Goal: Task Accomplishment & Management: Manage account settings

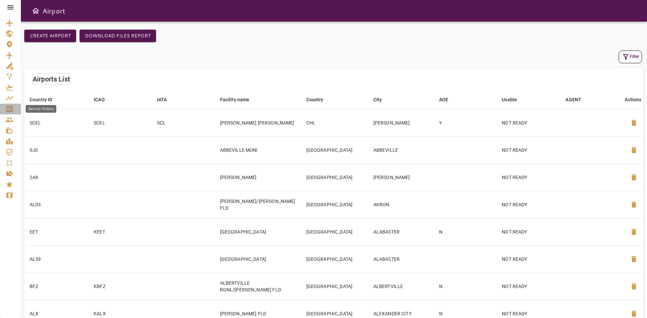
click at [15, 104] on link "Service Orders" at bounding box center [10, 109] width 21 height 11
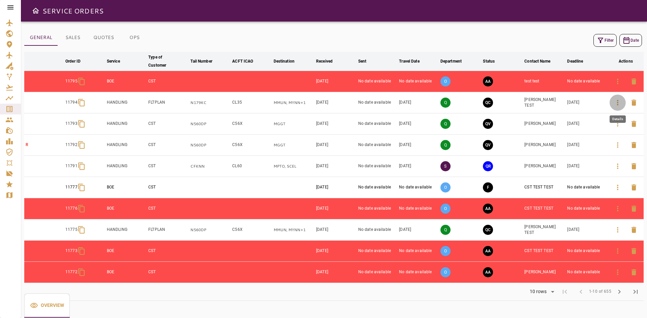
click at [620, 100] on icon "button" at bounding box center [617, 103] width 8 height 8
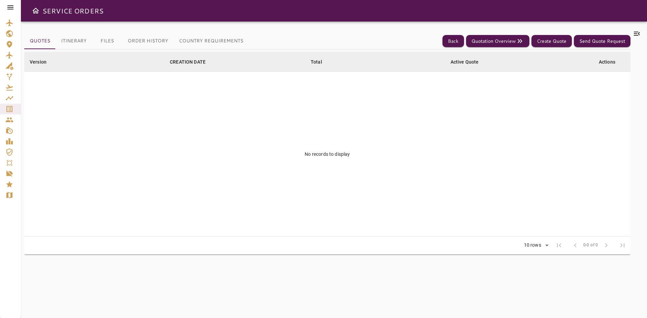
click at [207, 42] on button "Country Requirements" at bounding box center [210, 41] width 75 height 16
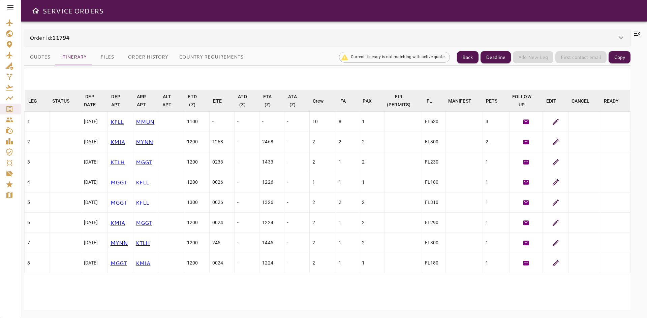
drag, startPoint x: 85, startPoint y: 121, endPoint x: 101, endPoint y: 118, distance: 15.7
click at [101, 118] on div "[DATE]" at bounding box center [94, 121] width 21 height 7
click at [195, 59] on button "Country Requirements" at bounding box center [210, 57] width 75 height 16
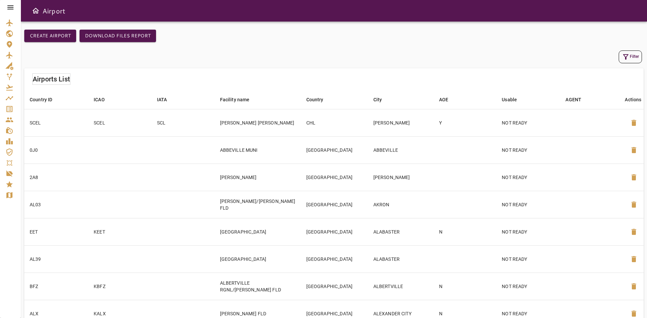
click at [9, 112] on icon "Service Orders" at bounding box center [9, 109] width 6 height 6
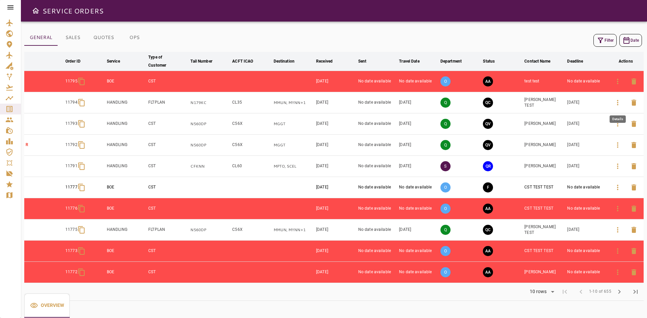
click at [621, 103] on icon "button" at bounding box center [617, 103] width 8 height 8
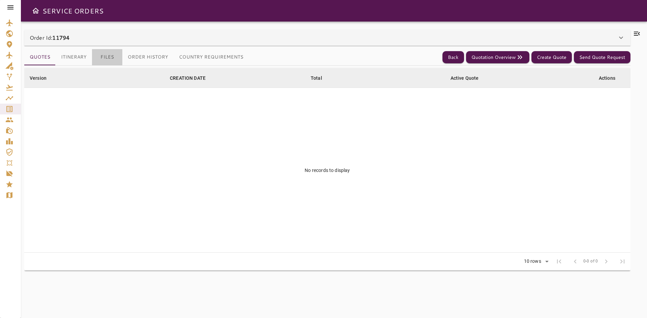
click at [104, 54] on button "Files" at bounding box center [107, 57] width 30 height 16
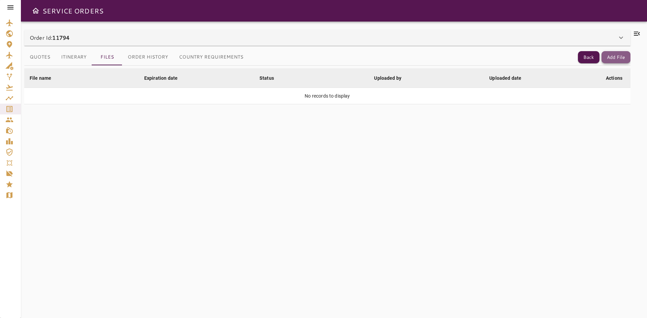
click at [618, 59] on button "Add File" at bounding box center [615, 57] width 29 height 12
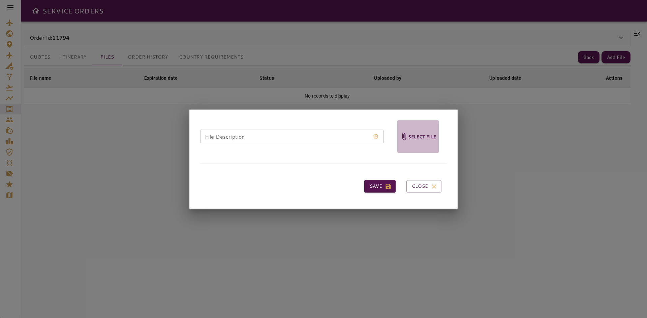
click at [416, 135] on h6 "Select file" at bounding box center [422, 137] width 28 height 8
click at [0, 0] on input "Select file" at bounding box center [0, 0] width 0 height 0
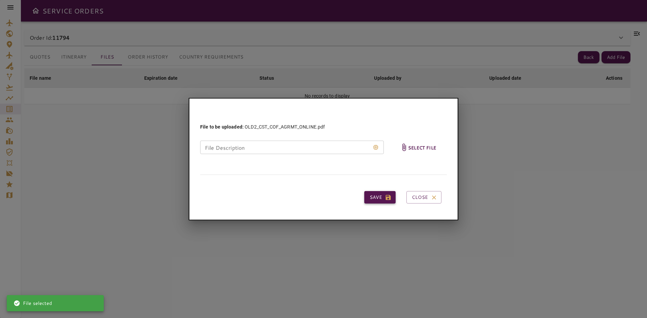
click at [389, 199] on icon "button" at bounding box center [388, 197] width 5 height 5
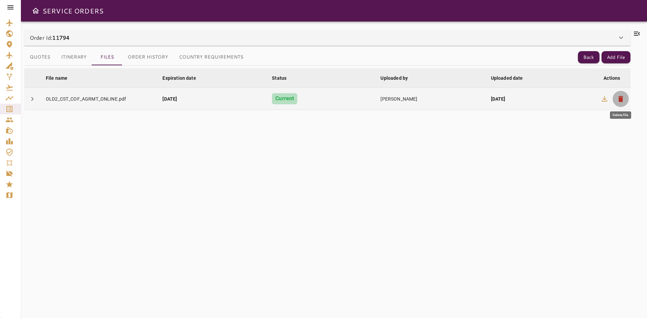
click at [621, 100] on span "delete" at bounding box center [620, 99] width 8 height 8
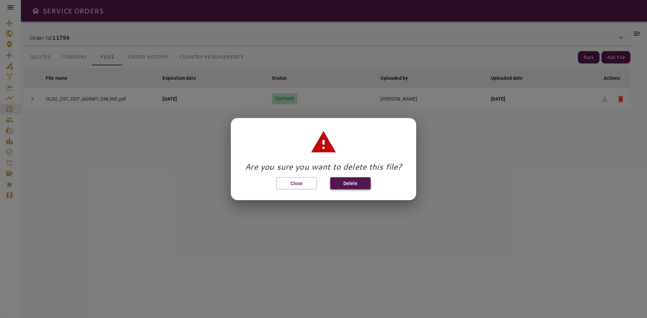
click at [341, 185] on button "Delete" at bounding box center [350, 183] width 40 height 12
